Goal: Information Seeking & Learning: Learn about a topic

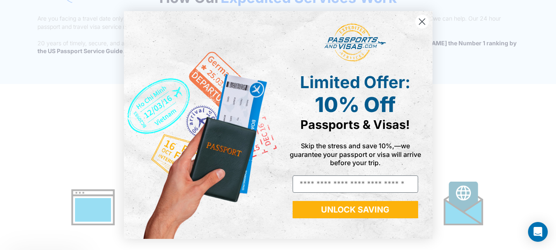
scroll to position [864, 0]
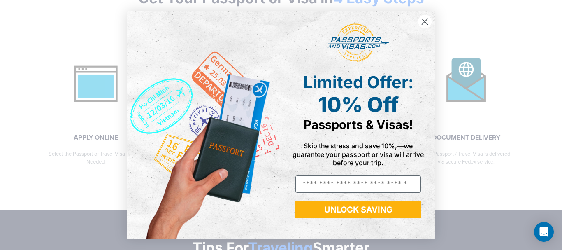
click at [426, 21] on circle "Close dialog" at bounding box center [425, 22] width 14 height 14
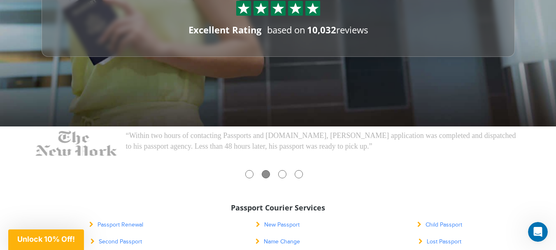
scroll to position [0, 0]
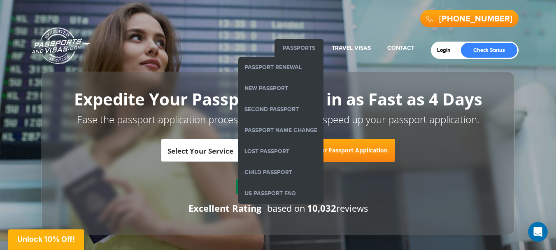
click at [301, 44] on link "Passports" at bounding box center [299, 47] width 32 height 7
click at [266, 70] on link "Passport Renewal" at bounding box center [280, 67] width 85 height 21
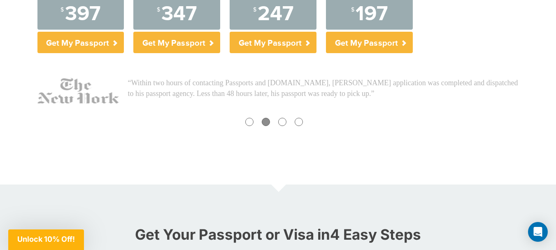
scroll to position [452, 0]
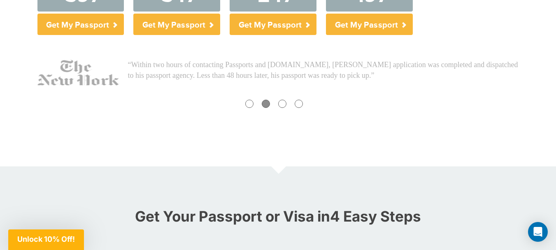
click at [279, 106] on div at bounding box center [282, 104] width 8 height 8
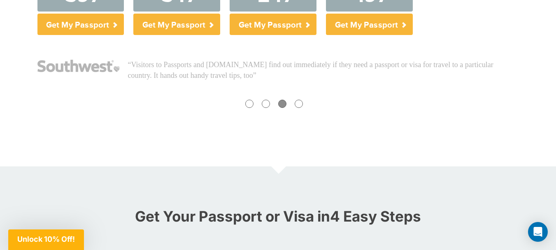
click at [306, 105] on div at bounding box center [277, 105] width 481 height 11
click at [300, 106] on div at bounding box center [299, 104] width 8 height 8
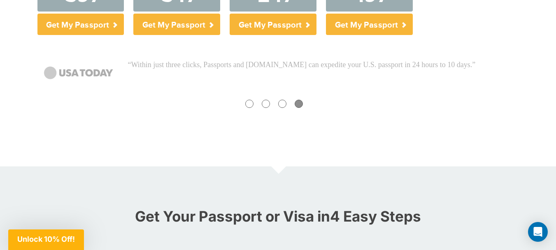
click at [257, 104] on div at bounding box center [277, 105] width 481 height 11
click at [254, 104] on div at bounding box center [277, 105] width 481 height 11
click at [252, 106] on div at bounding box center [277, 105] width 481 height 11
click at [252, 106] on div at bounding box center [249, 104] width 8 height 8
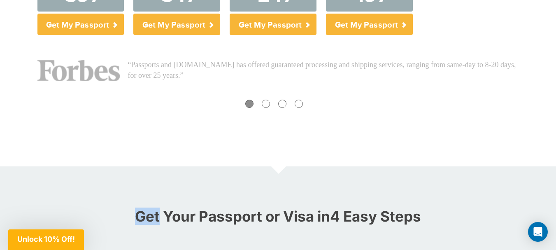
click at [267, 104] on div at bounding box center [266, 104] width 8 height 8
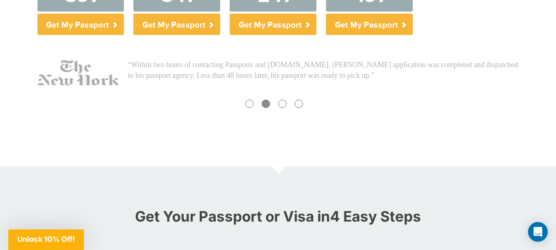
click at [290, 104] on div at bounding box center [277, 105] width 481 height 11
click at [300, 102] on div at bounding box center [299, 104] width 8 height 8
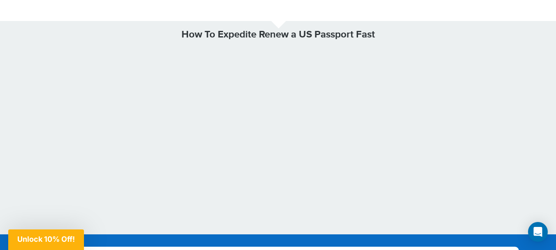
scroll to position [2262, 0]
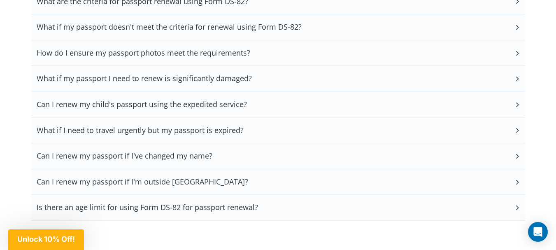
click at [515, 76] on icon at bounding box center [517, 78] width 8 height 5
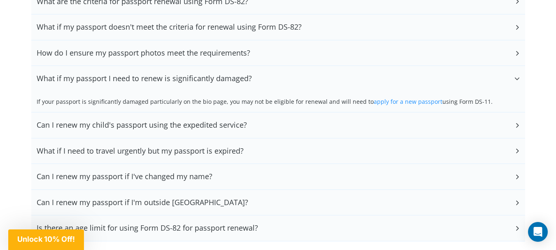
click at [516, 53] on icon at bounding box center [517, 52] width 8 height 5
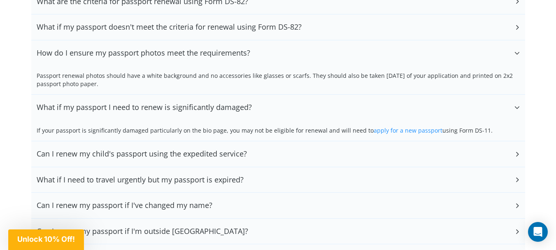
click at [514, 35] on div "What if my passport doesn't meet the criteria for renewal using Form DS-82?" at bounding box center [278, 27] width 494 height 26
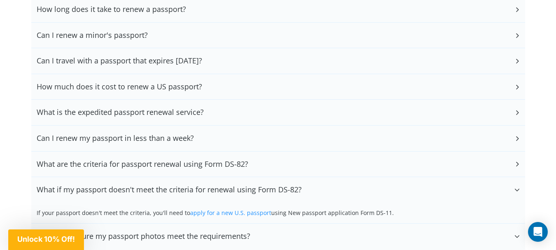
scroll to position [2098, 0]
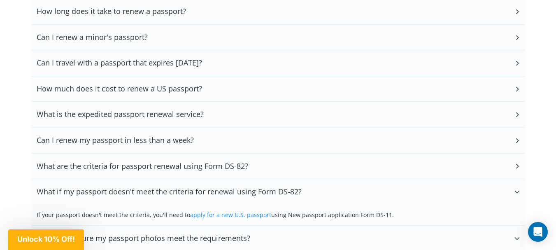
click at [510, 26] on div "Can I renew a minor's passport?" at bounding box center [278, 38] width 494 height 26
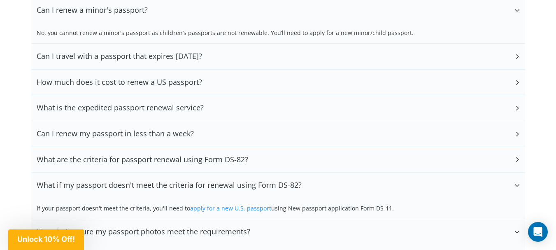
scroll to position [2221, 0]
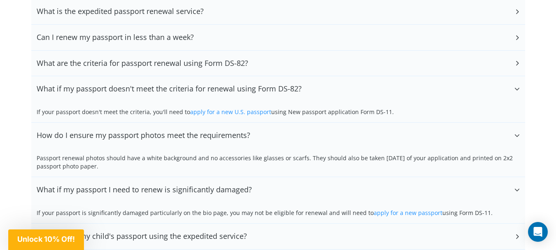
click at [304, 79] on div "What if my passport doesn't meet the criteria for renewal using Form DS-82?" at bounding box center [278, 89] width 494 height 26
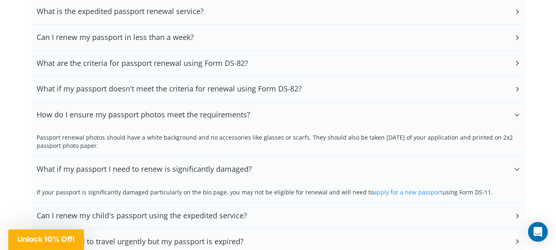
click at [315, 154] on div "Passport renewal photos should have a white background and no accessories like …" at bounding box center [278, 141] width 494 height 29
click at [315, 186] on div "If your passport is significantly damaged particularly on the bio page, you may…" at bounding box center [278, 192] width 494 height 21
click at [315, 172] on div "What if my passport I need to renew is significantly damaged?" at bounding box center [278, 169] width 494 height 26
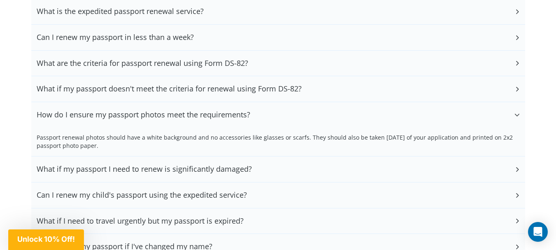
click at [315, 172] on div "What if my passport I need to renew is significantly damaged?" at bounding box center [278, 169] width 494 height 26
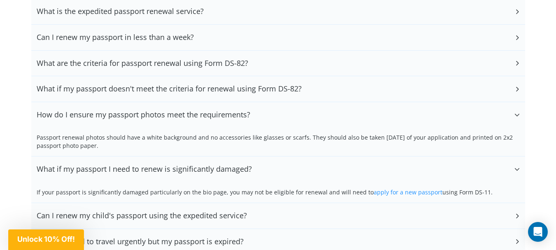
click at [315, 172] on div "What if my passport I need to renew is significantly damaged?" at bounding box center [278, 169] width 494 height 26
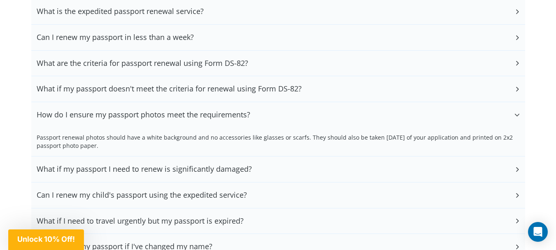
click at [329, 123] on div "How do I ensure my passport photos meet the requirements?" at bounding box center [278, 115] width 494 height 26
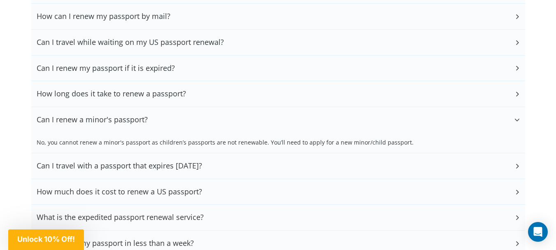
scroll to position [2303, 0]
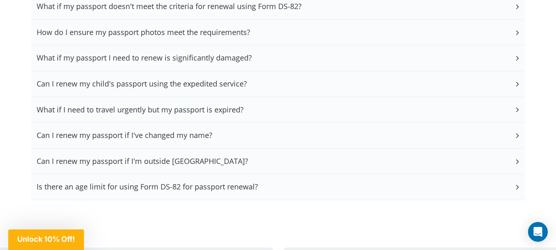
click at [279, 94] on div "Can I renew my child's passport using the expedited service?" at bounding box center [278, 84] width 494 height 26
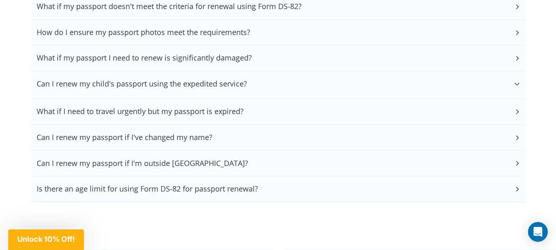
click at [279, 94] on div "Can I renew my child's passport using the expedited service?" at bounding box center [278, 84] width 494 height 26
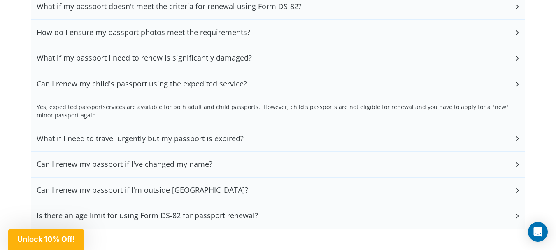
click at [279, 94] on div "Can I renew my child's passport using the expedited service?" at bounding box center [278, 84] width 494 height 26
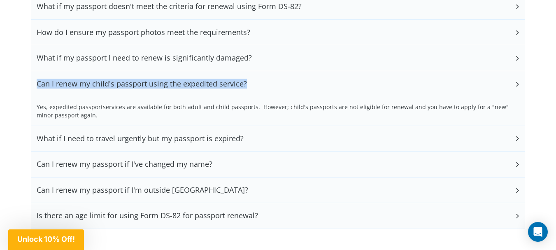
click at [279, 94] on div "Can I renew my child's passport using the expedited service?" at bounding box center [278, 84] width 494 height 26
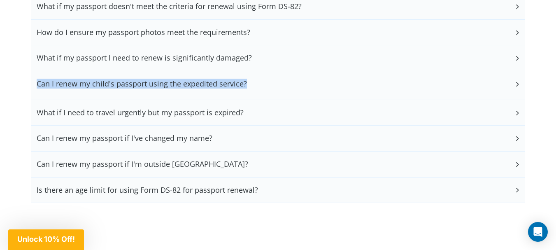
click at [279, 94] on div "Can I renew my child's passport using the expedited service?" at bounding box center [278, 84] width 494 height 26
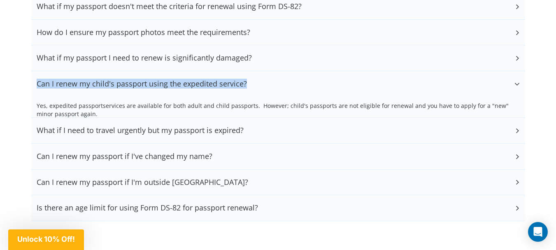
click at [279, 94] on div "Can I renew my child's passport using the expedited service?" at bounding box center [278, 84] width 494 height 26
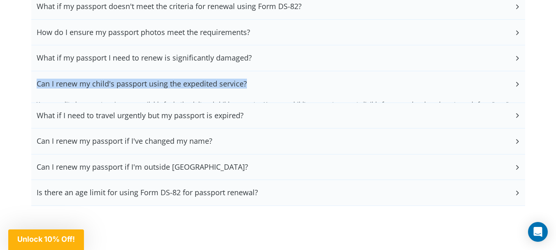
click at [279, 94] on div "Can I renew my child's passport using the expedited service?" at bounding box center [278, 84] width 494 height 26
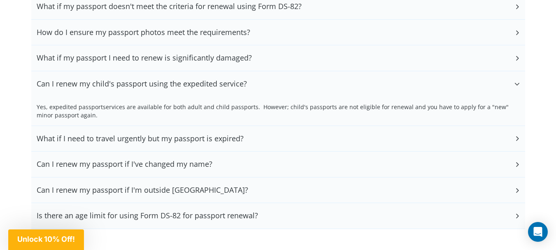
click at [274, 190] on div "Can I renew my passport if I'm outside the United States?" at bounding box center [278, 190] width 494 height 26
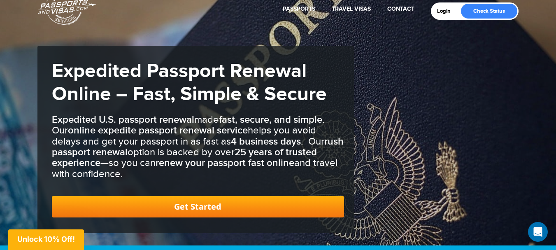
scroll to position [0, 0]
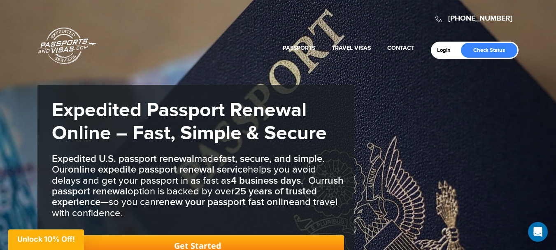
click at [65, 46] on link "Passports & [DOMAIN_NAME]" at bounding box center [67, 45] width 58 height 37
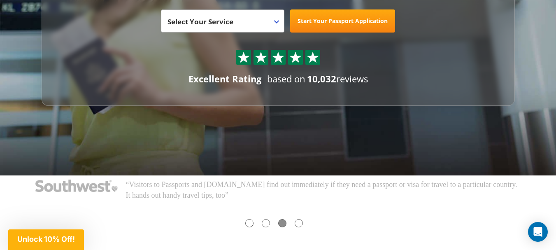
scroll to position [41, 0]
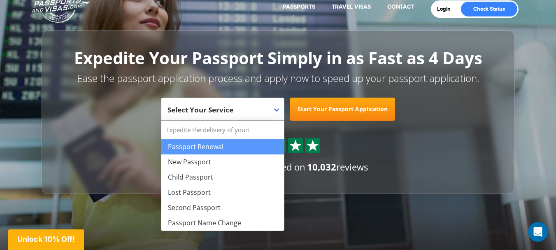
click at [270, 101] on span "Select Your Service" at bounding box center [221, 112] width 108 height 23
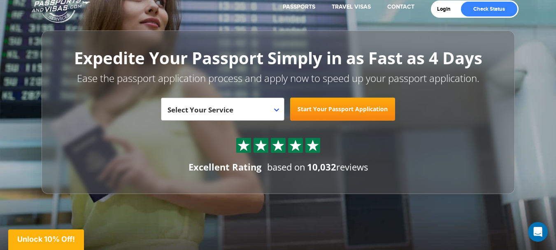
click at [270, 101] on span "Select Your Service" at bounding box center [221, 112] width 108 height 23
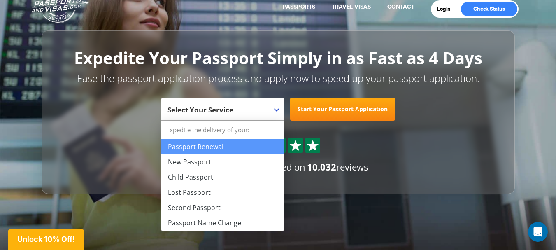
click at [270, 101] on span "Select Your Service" at bounding box center [221, 112] width 108 height 23
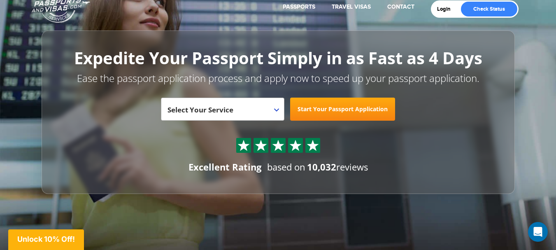
click at [270, 101] on span "Select Your Service" at bounding box center [221, 112] width 108 height 23
